Goal: Unclear: Browse casually

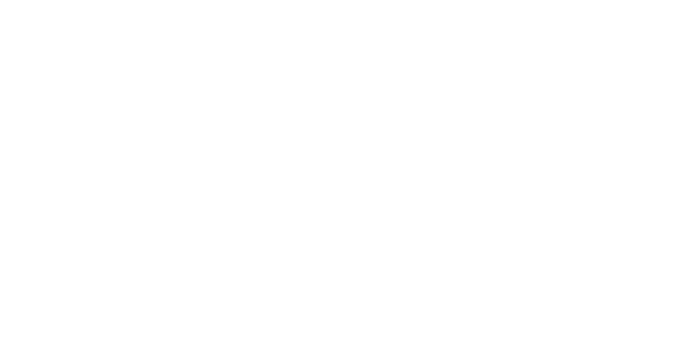
drag, startPoint x: 0, startPoint y: 0, endPoint x: 355, endPoint y: 202, distance: 408.7
click at [355, 202] on main at bounding box center [349, 168] width 698 height 337
